Goal: Check status: Check status

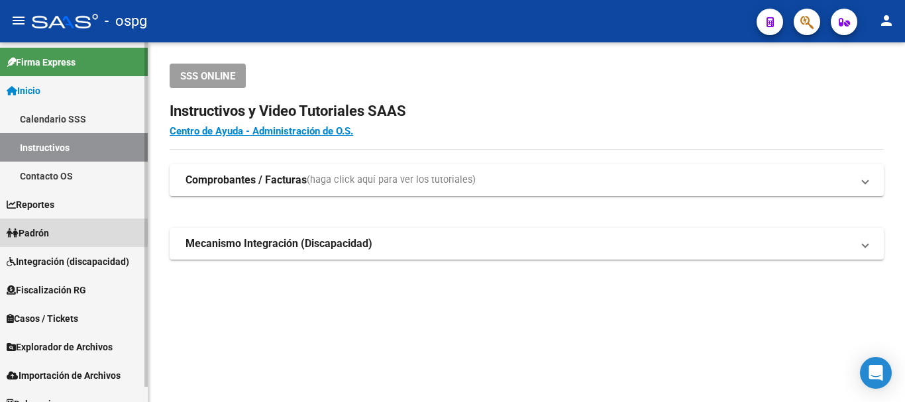
click at [44, 233] on span "Padrón" at bounding box center [28, 233] width 42 height 15
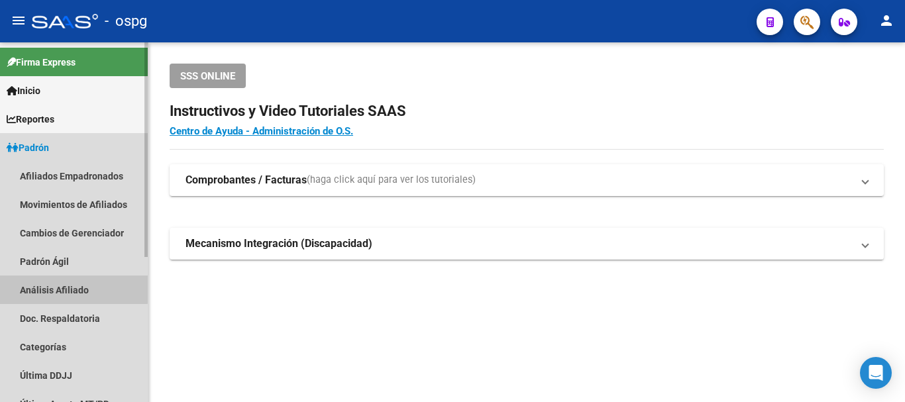
click at [61, 288] on link "Análisis Afiliado" at bounding box center [74, 290] width 148 height 28
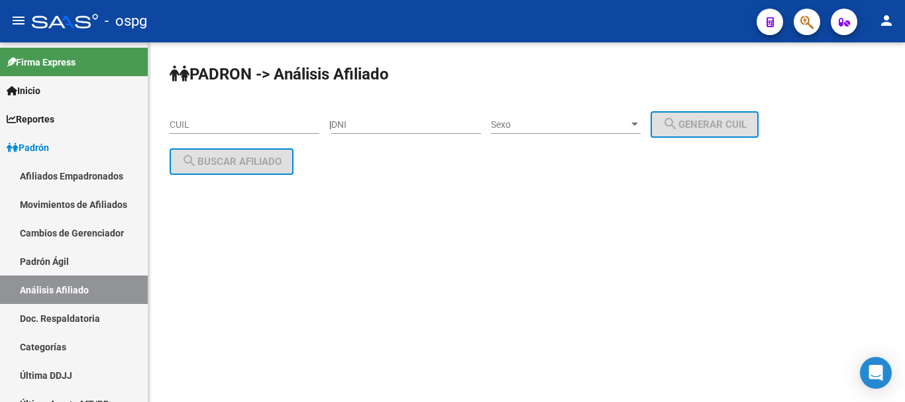
click at [188, 127] on input "CUIL" at bounding box center [245, 124] width 150 height 11
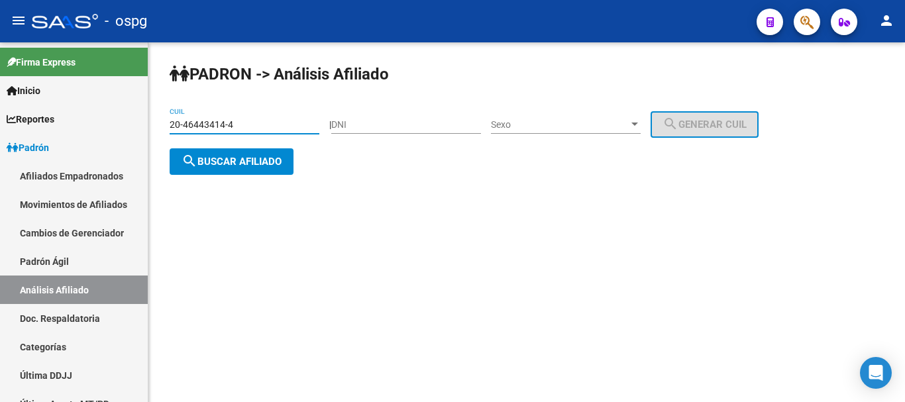
type input "20-46443414-4"
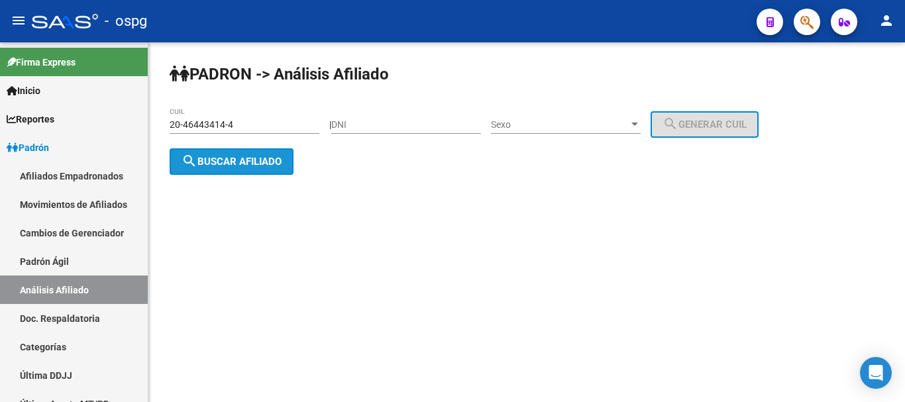
click at [243, 162] on span "search Buscar afiliado" at bounding box center [232, 162] width 100 height 12
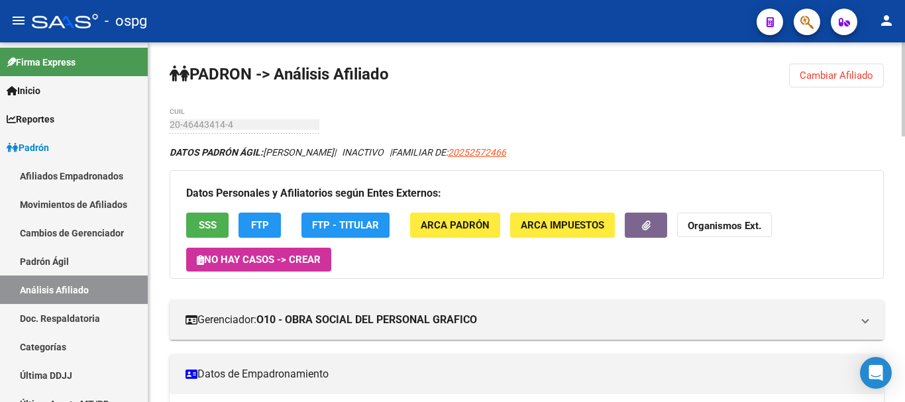
click at [904, 108] on div at bounding box center [903, 89] width 3 height 94
